Goal: Information Seeking & Learning: Learn about a topic

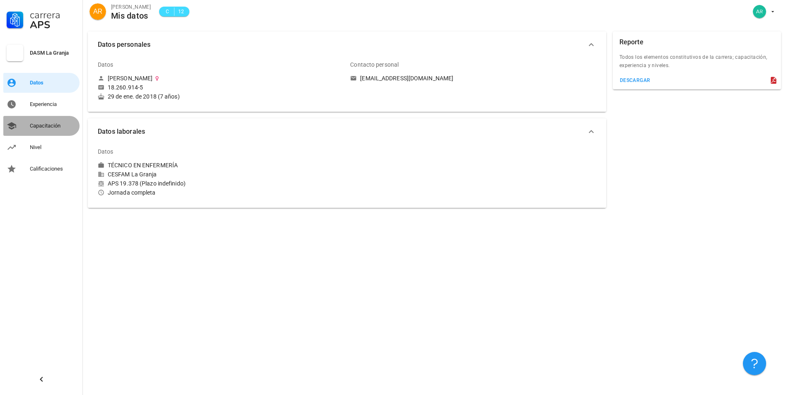
click at [53, 126] on div "Capacitación" at bounding box center [53, 126] width 46 height 7
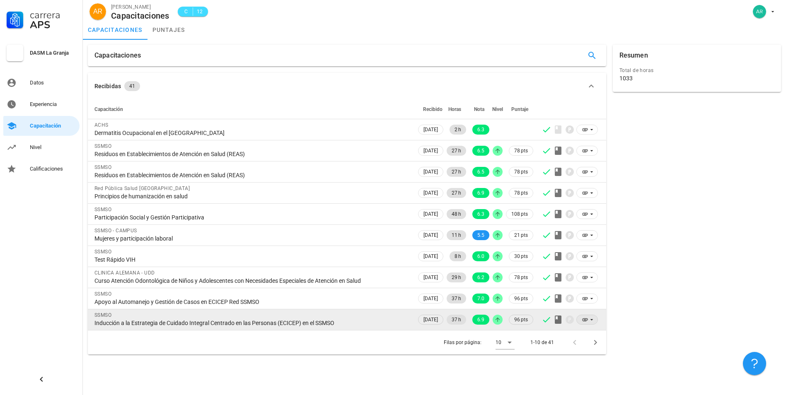
click at [584, 321] on icon at bounding box center [585, 320] width 7 height 7
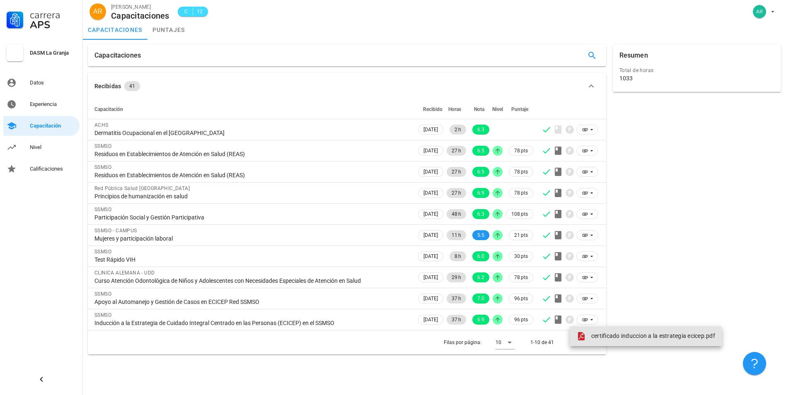
click at [587, 336] on span at bounding box center [582, 336] width 13 height 10
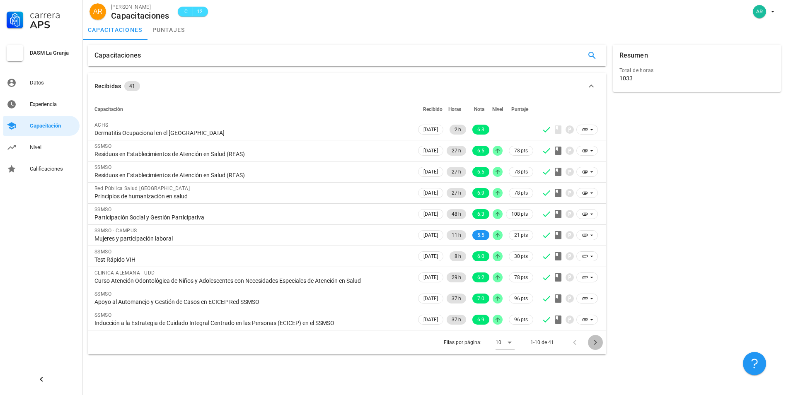
click at [595, 342] on icon "Página siguiente" at bounding box center [595, 342] width 3 height 5
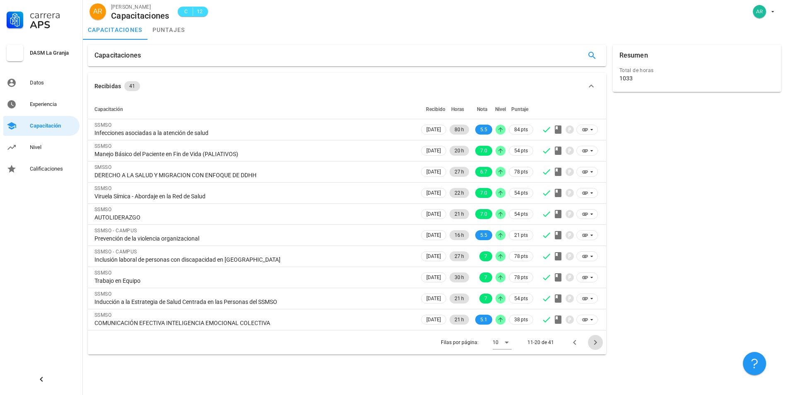
click at [595, 342] on icon "Página siguiente" at bounding box center [595, 342] width 3 height 5
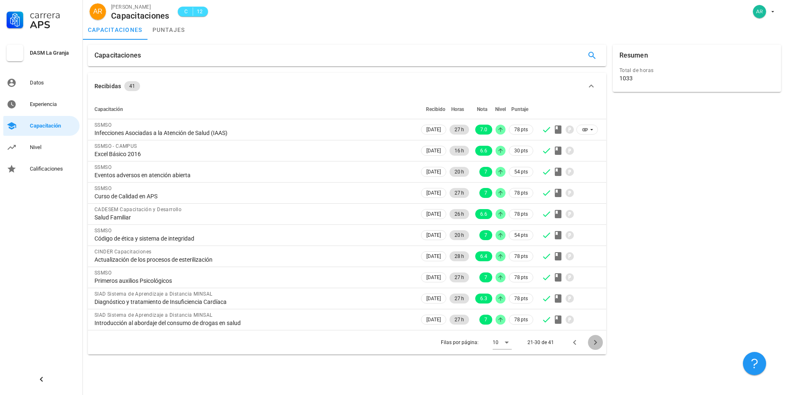
click at [595, 342] on icon "Página siguiente" at bounding box center [595, 342] width 3 height 5
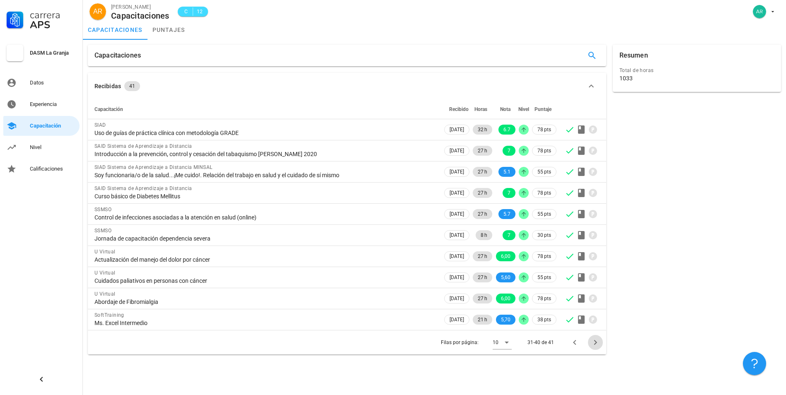
click at [595, 342] on icon "Página siguiente" at bounding box center [595, 342] width 3 height 5
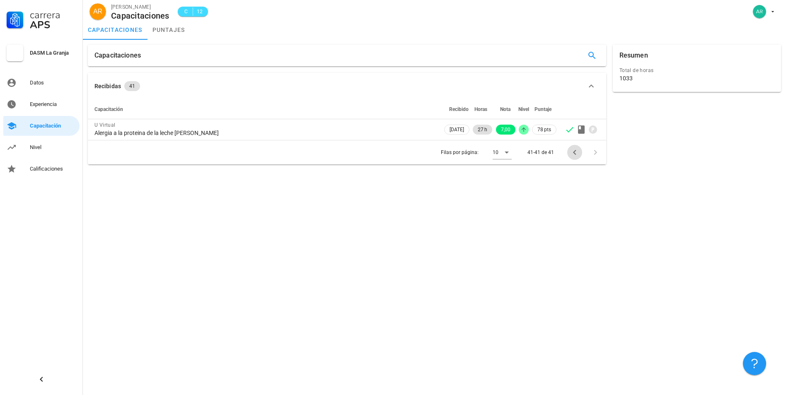
click at [578, 150] on icon "Página anterior" at bounding box center [575, 153] width 10 height 10
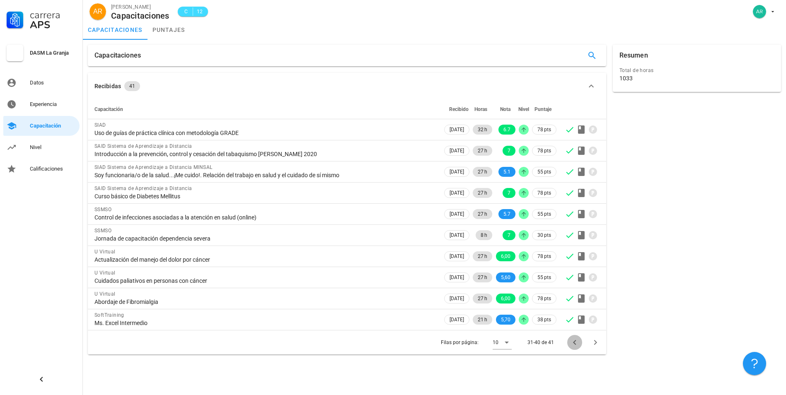
click at [574, 341] on icon "Página anterior" at bounding box center [575, 343] width 10 height 10
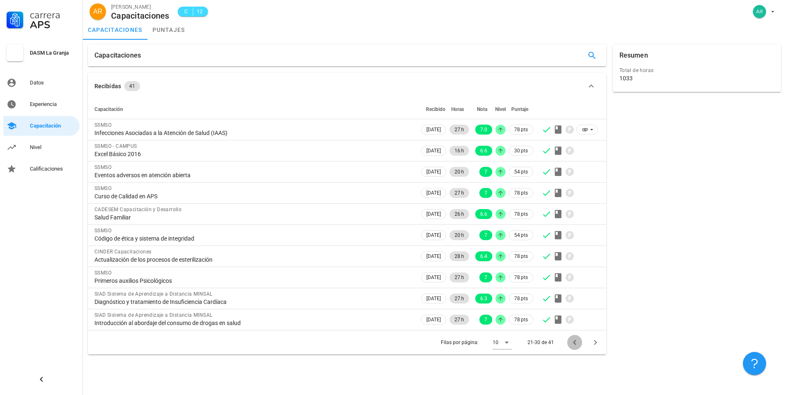
click at [574, 341] on icon "Página anterior" at bounding box center [575, 343] width 10 height 10
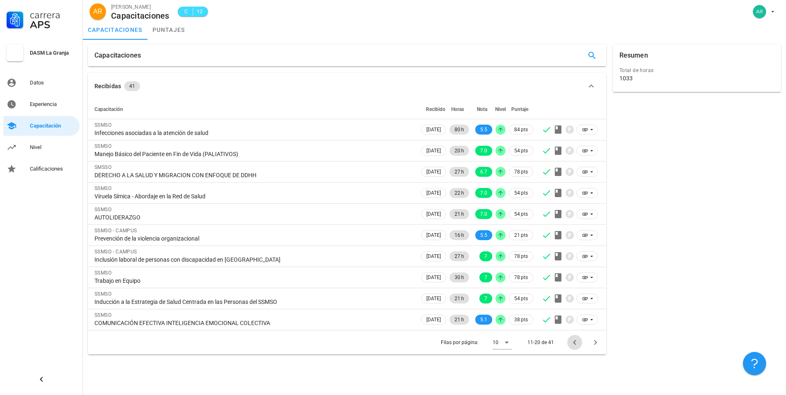
click at [574, 341] on icon "Página anterior" at bounding box center [575, 343] width 10 height 10
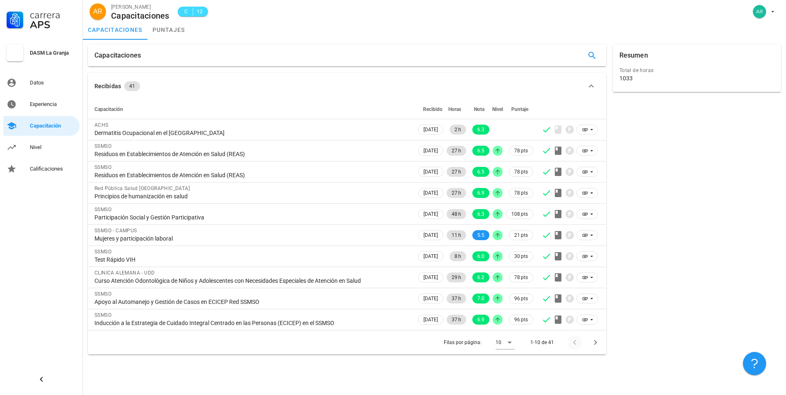
click at [574, 341] on div at bounding box center [576, 342] width 18 height 15
click at [35, 97] on link "Experiencia" at bounding box center [41, 104] width 76 height 20
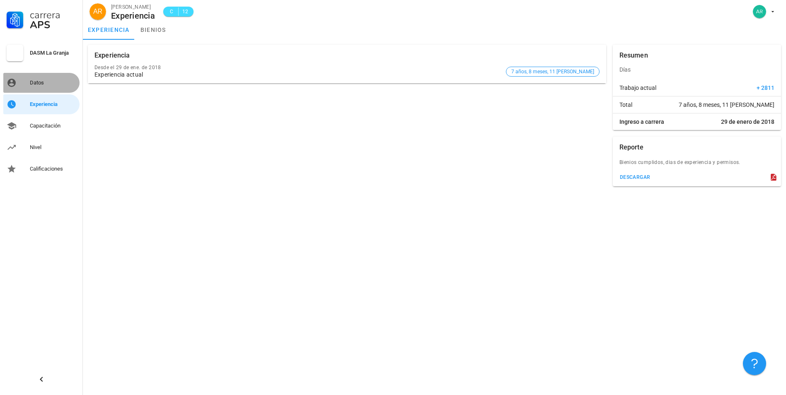
click at [50, 77] on div "Datos" at bounding box center [53, 82] width 46 height 13
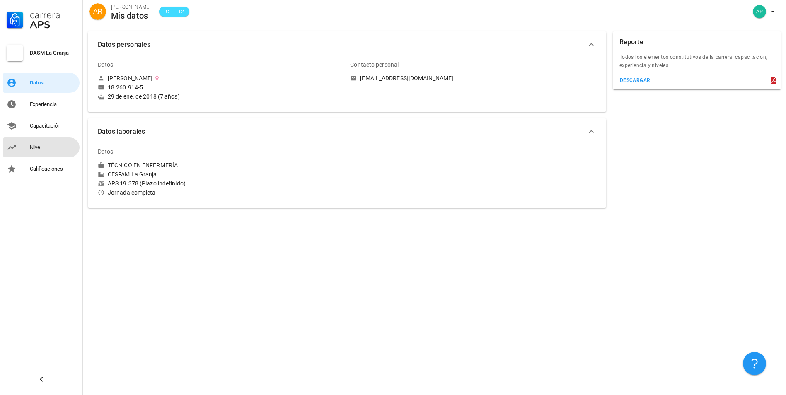
click at [41, 150] on div "Nivel" at bounding box center [53, 147] width 46 height 7
